Goal: Find specific page/section: Find specific page/section

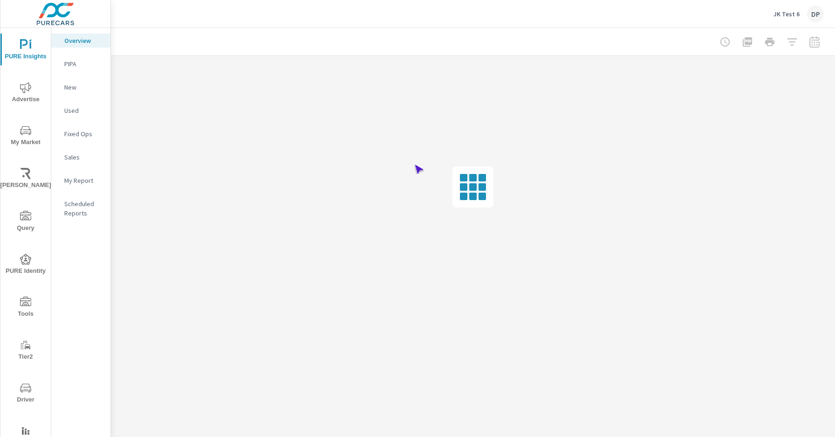
click at [24, 393] on span "Driver" at bounding box center [25, 393] width 45 height 23
